Goal: Task Accomplishment & Management: Manage account settings

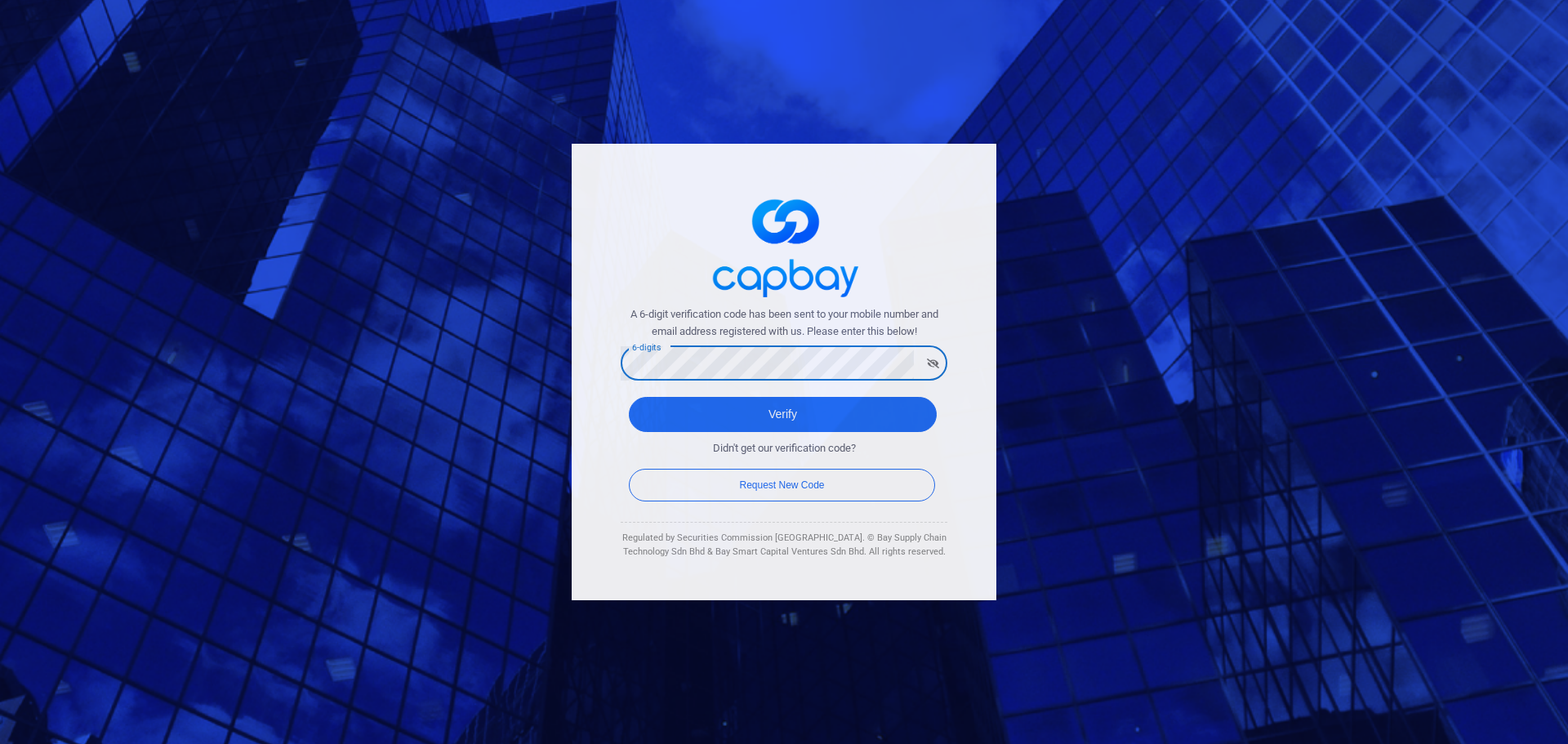
click at [527, 360] on div "A 6-digit verification code has been sent to your mobile number and email addre…" at bounding box center [784, 372] width 1568 height 744
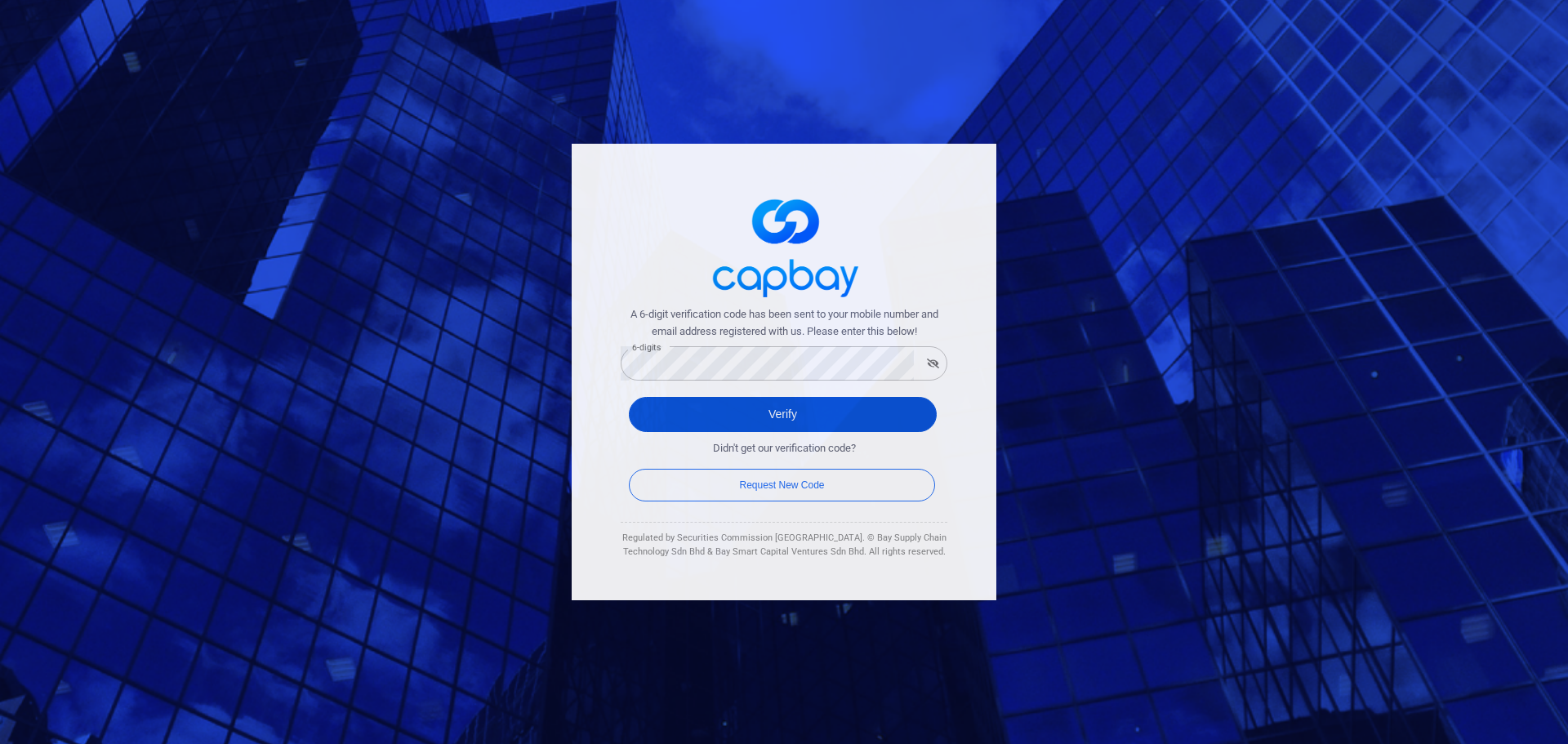
click at [801, 426] on button "Verify" at bounding box center [783, 414] width 308 height 35
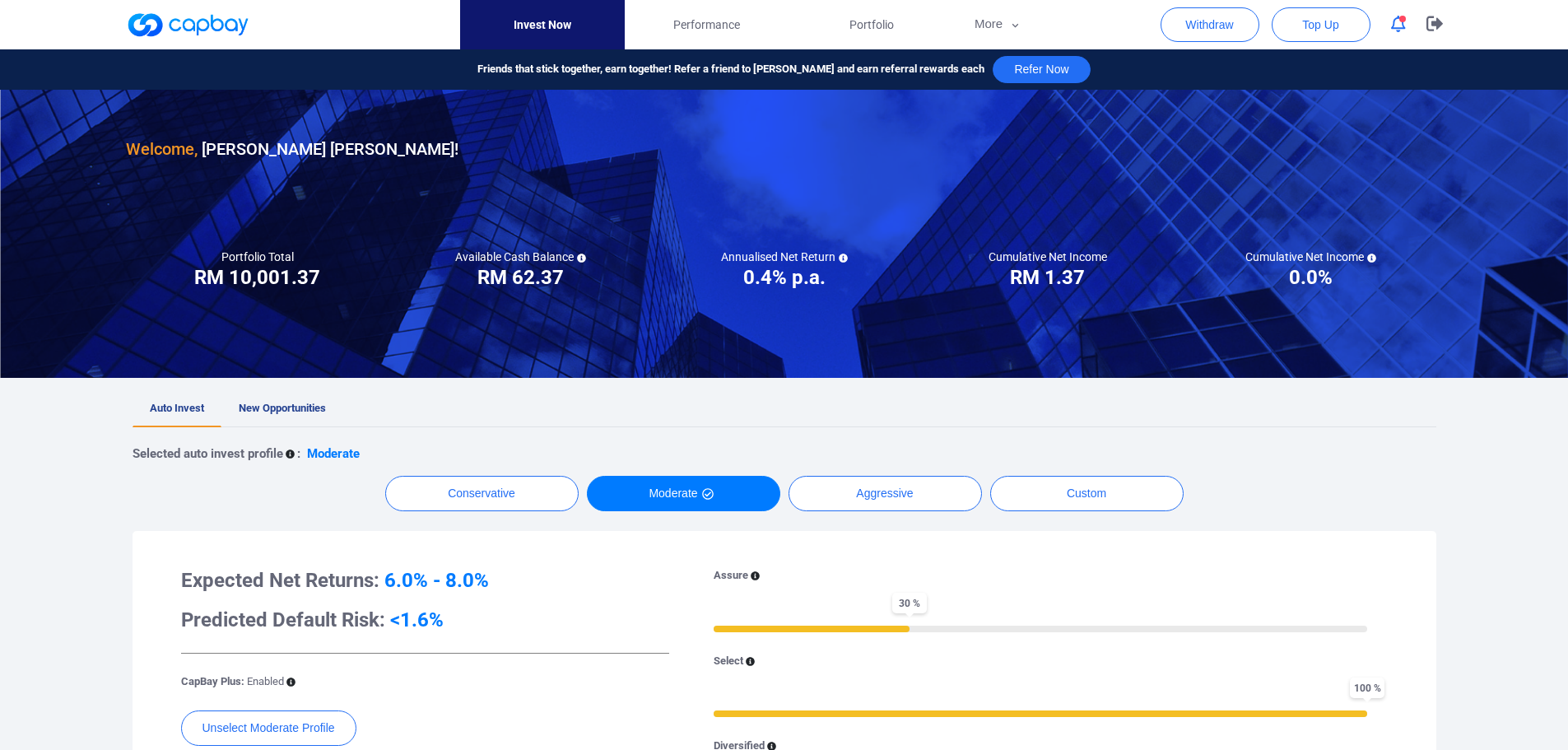
click at [1542, 33] on div at bounding box center [784, 37] width 1568 height 74
click at [1545, 35] on div at bounding box center [784, 37] width 1568 height 74
click at [1406, 26] on button "button" at bounding box center [1398, 25] width 31 height 26
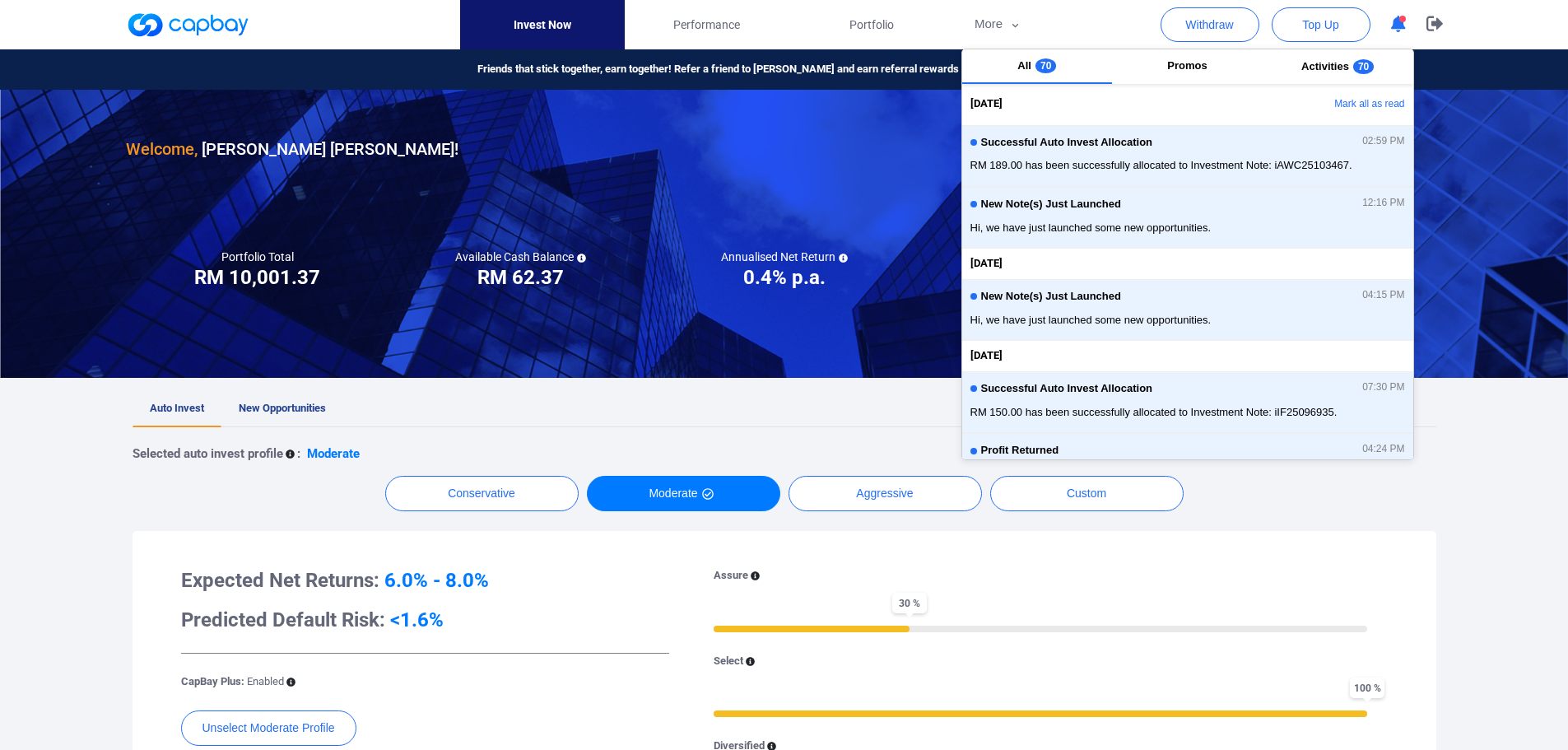
click at [60, 434] on div "Welcome, [PERSON_NAME] [PERSON_NAME] ! Portfolio Total Portfolio Total RM *****…" at bounding box center [784, 681] width 1568 height 1182
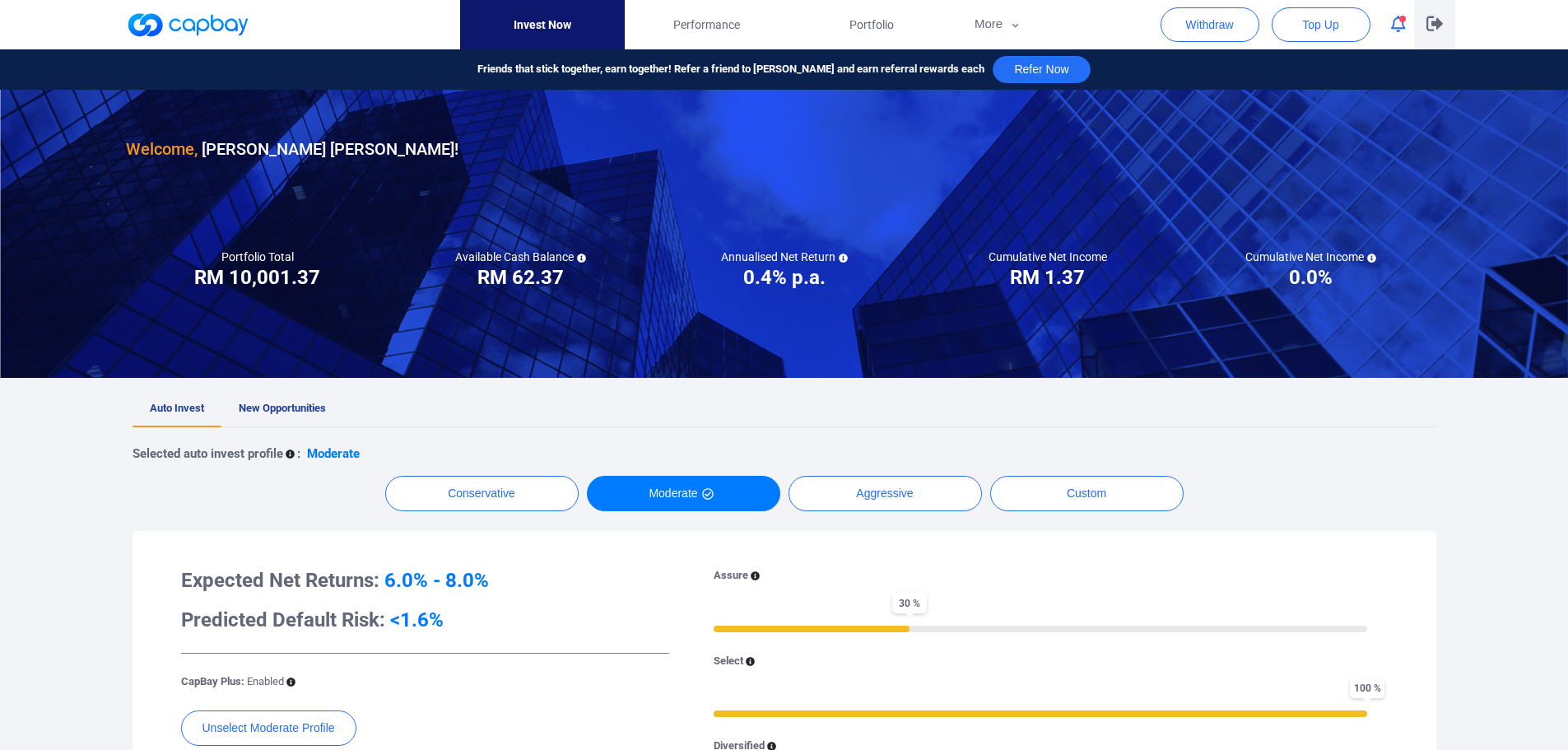
click at [1440, 26] on icon "button" at bounding box center [1435, 23] width 16 height 16
